Goal: Task Accomplishment & Management: Use online tool/utility

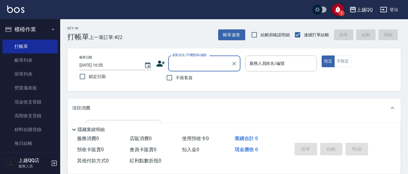
scroll to position [57, 0]
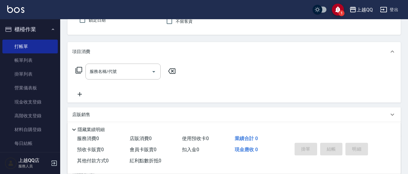
click at [408, 83] on html "1 上越QQ 登出 櫃檯作業 打帳單 帳單列表 掛單列表 營業儀表板 現金收支登錄 高階收支登錄 材料自購登錄 每日結帳 排班表 現場電腦打卡 預約管理 預約…" at bounding box center [204, 90] width 408 height 294
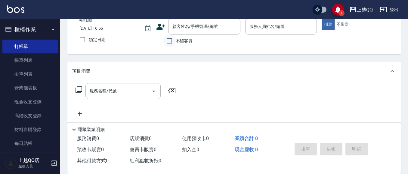
click at [170, 41] on input "不留客資" at bounding box center [169, 41] width 13 height 13
checkbox input "true"
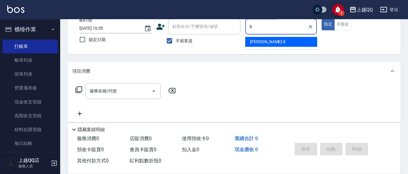
type input "[PERSON_NAME]-8"
type button "true"
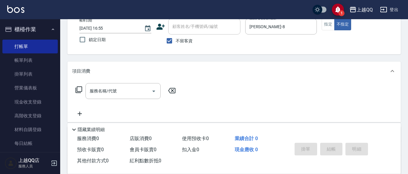
click at [79, 89] on icon at bounding box center [78, 89] width 7 height 7
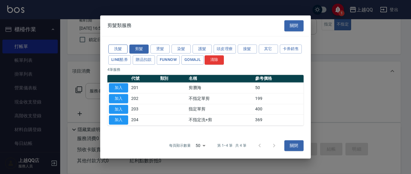
click at [113, 51] on button "洗髮" at bounding box center [117, 49] width 19 height 9
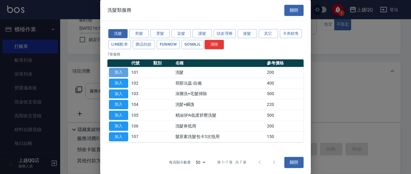
click at [112, 72] on button "加入" at bounding box center [118, 72] width 19 height 9
type input "洗髮(101)"
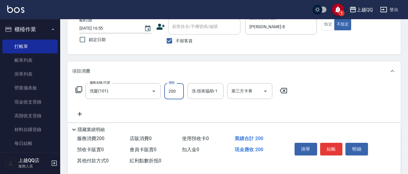
click at [173, 92] on input "200" at bounding box center [174, 91] width 20 height 16
type input "350"
click at [210, 95] on input "洗-技術協助-1" at bounding box center [205, 91] width 31 height 11
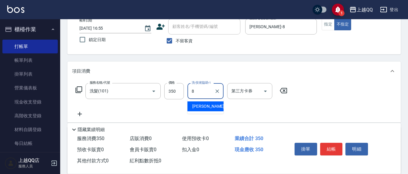
click at [206, 105] on div "[PERSON_NAME] -8" at bounding box center [205, 107] width 36 height 10
type input "[PERSON_NAME]-8"
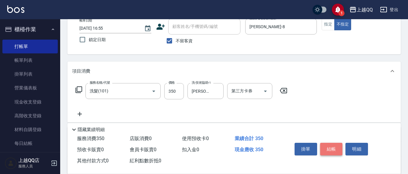
click at [331, 150] on button "結帳" at bounding box center [331, 149] width 23 height 13
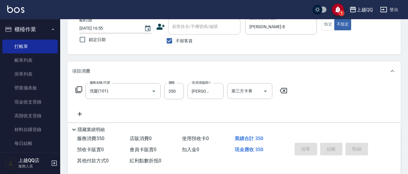
type input "[DATE] 17:26"
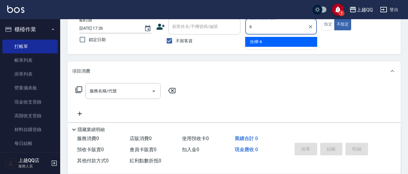
type input "欣樺-6"
type button "false"
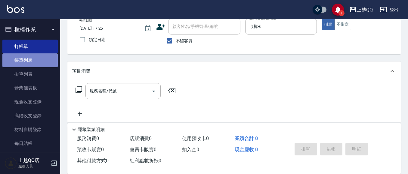
click at [41, 64] on link "帳單列表" at bounding box center [29, 61] width 55 height 14
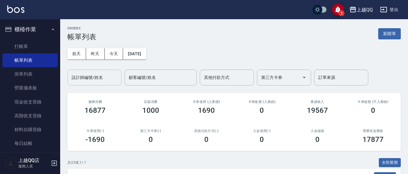
click at [83, 83] on input "設計師編號/姓名" at bounding box center [94, 77] width 49 height 11
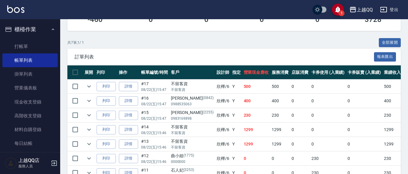
scroll to position [150, 0]
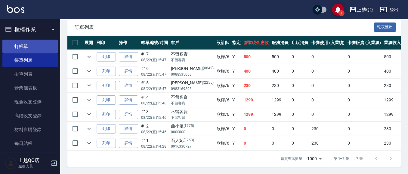
type input "欣樺-6"
click at [25, 46] on link "打帳單" at bounding box center [29, 47] width 55 height 14
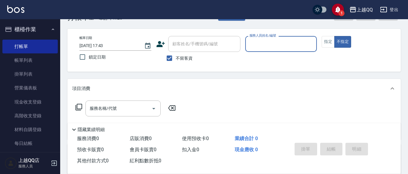
scroll to position [30, 0]
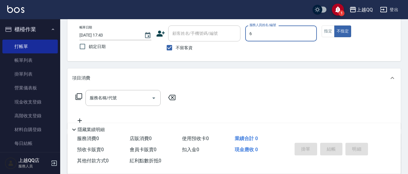
type input "欣樺-6"
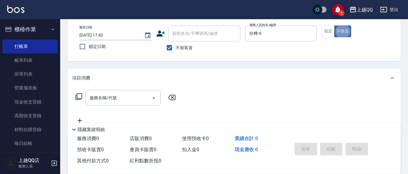
type button "false"
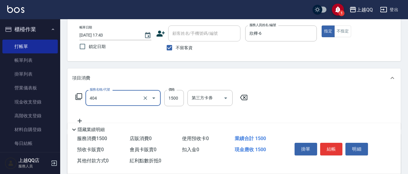
type input "設計染髮(404)"
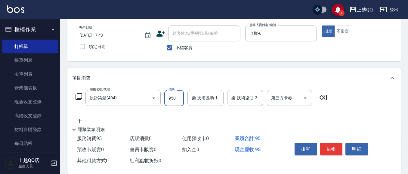
type input "950"
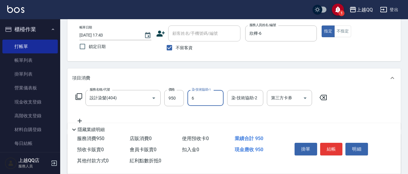
type input "欣樺-6"
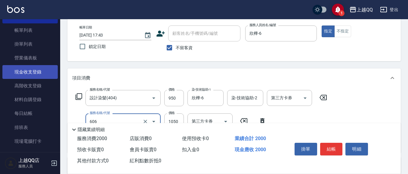
type input "頭皮冰鎮舒活療護5重奏(606)"
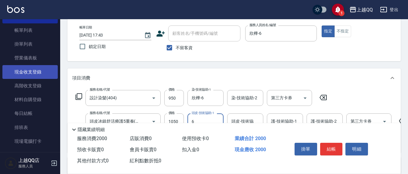
type input "欣樺-6"
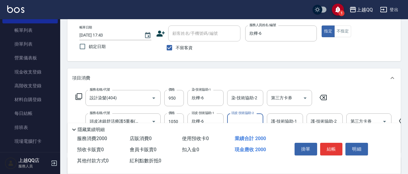
scroll to position [60, 0]
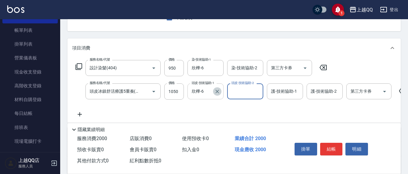
click at [214, 90] on button "Clear" at bounding box center [217, 92] width 8 height 8
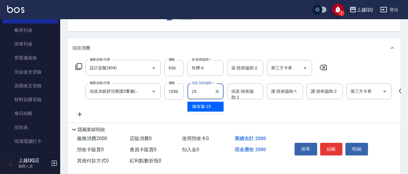
type input "[PERSON_NAME]-25"
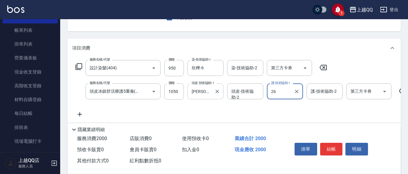
type input "林恩昕-26"
drag, startPoint x: 215, startPoint y: 96, endPoint x: 223, endPoint y: 94, distance: 8.0
click at [217, 96] on div at bounding box center [217, 92] width 8 height 16
drag, startPoint x: 216, startPoint y: 91, endPoint x: 224, endPoint y: 94, distance: 8.5
click at [223, 93] on div "[PERSON_NAME]-25 頭皮-技術協助-1" at bounding box center [205, 92] width 36 height 16
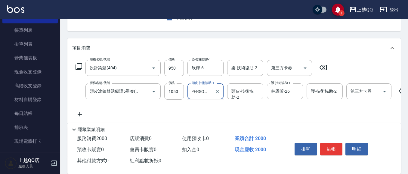
scroll to position [0, 4]
type input "[PERSON_NAME]-25"
click at [218, 91] on icon "Clear" at bounding box center [217, 92] width 4 height 4
type input "林恩昕-26"
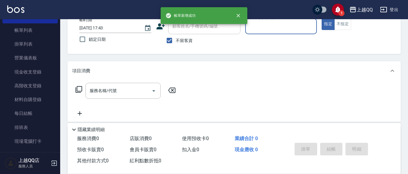
scroll to position [33, 0]
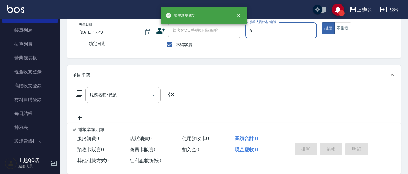
type input "6"
type button "true"
type input "欣樺-6"
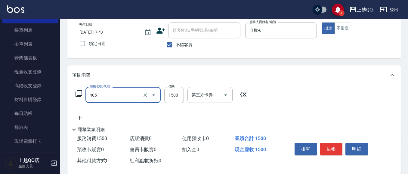
type input "設計染髮/網路(405)"
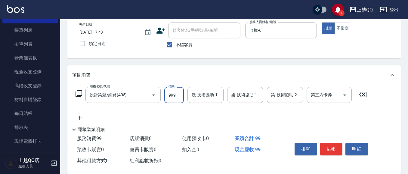
type input "999"
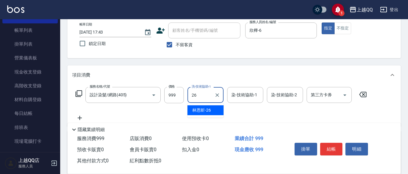
type input "林恩昕-26"
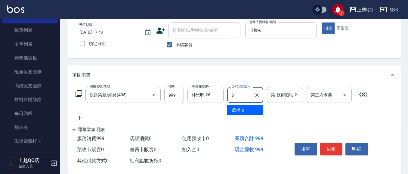
type input "欣樺-6"
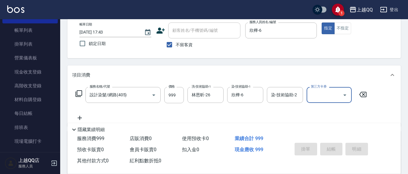
type input "[DATE] 17:44"
